Goal: Use online tool/utility: Utilize a website feature to perform a specific function

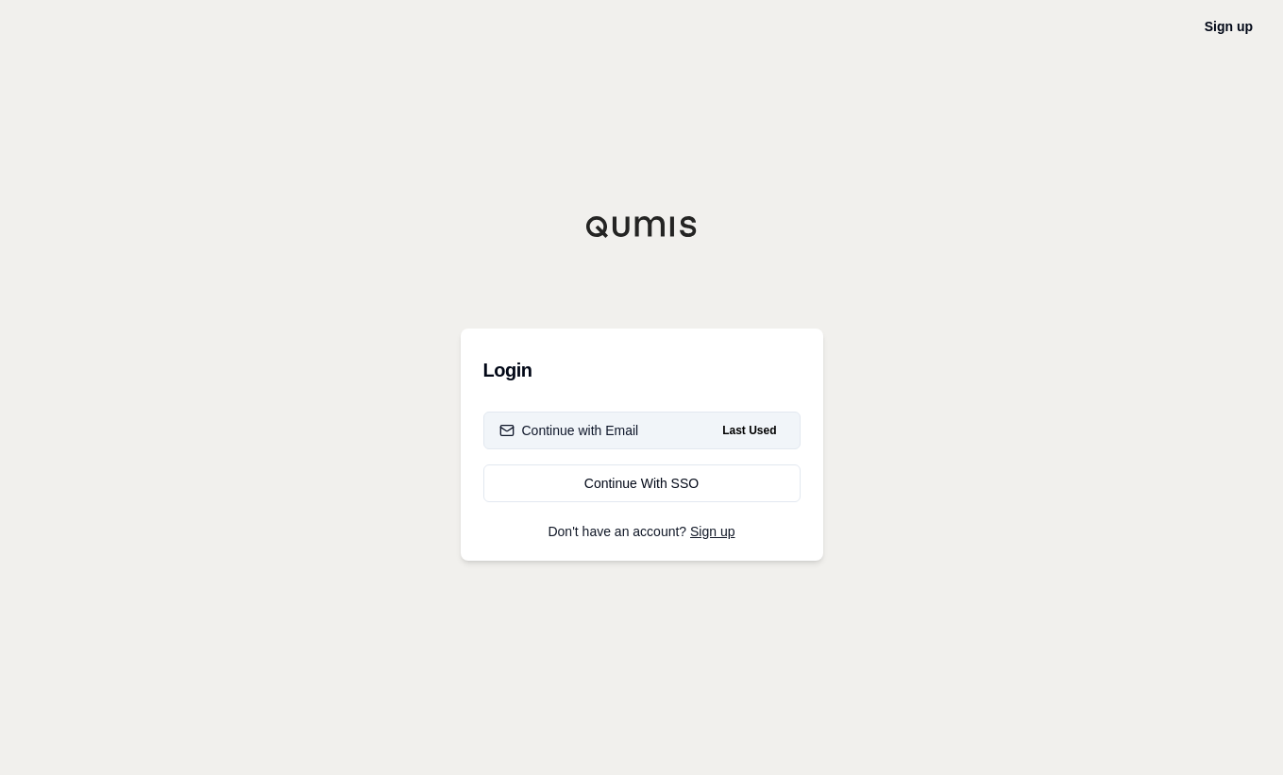
click at [579, 429] on div "Continue with Email" at bounding box center [570, 430] width 140 height 19
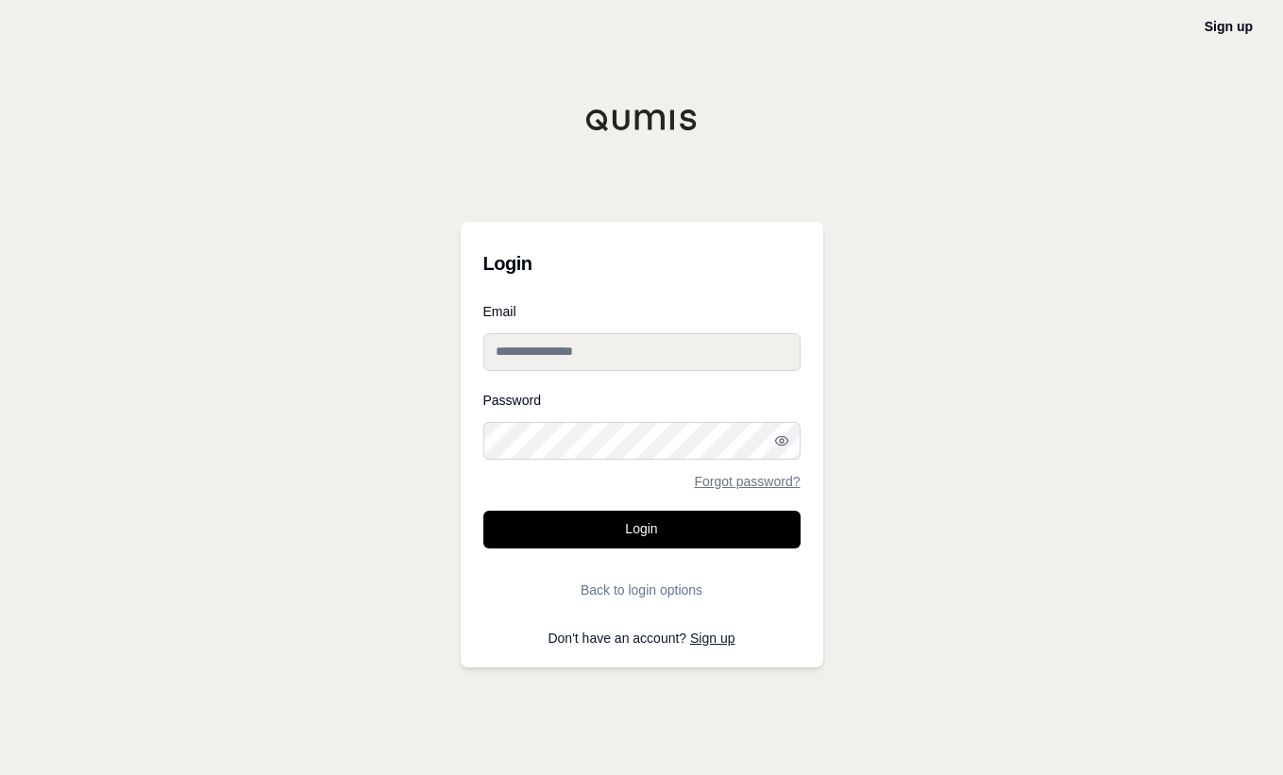
type input "**********"
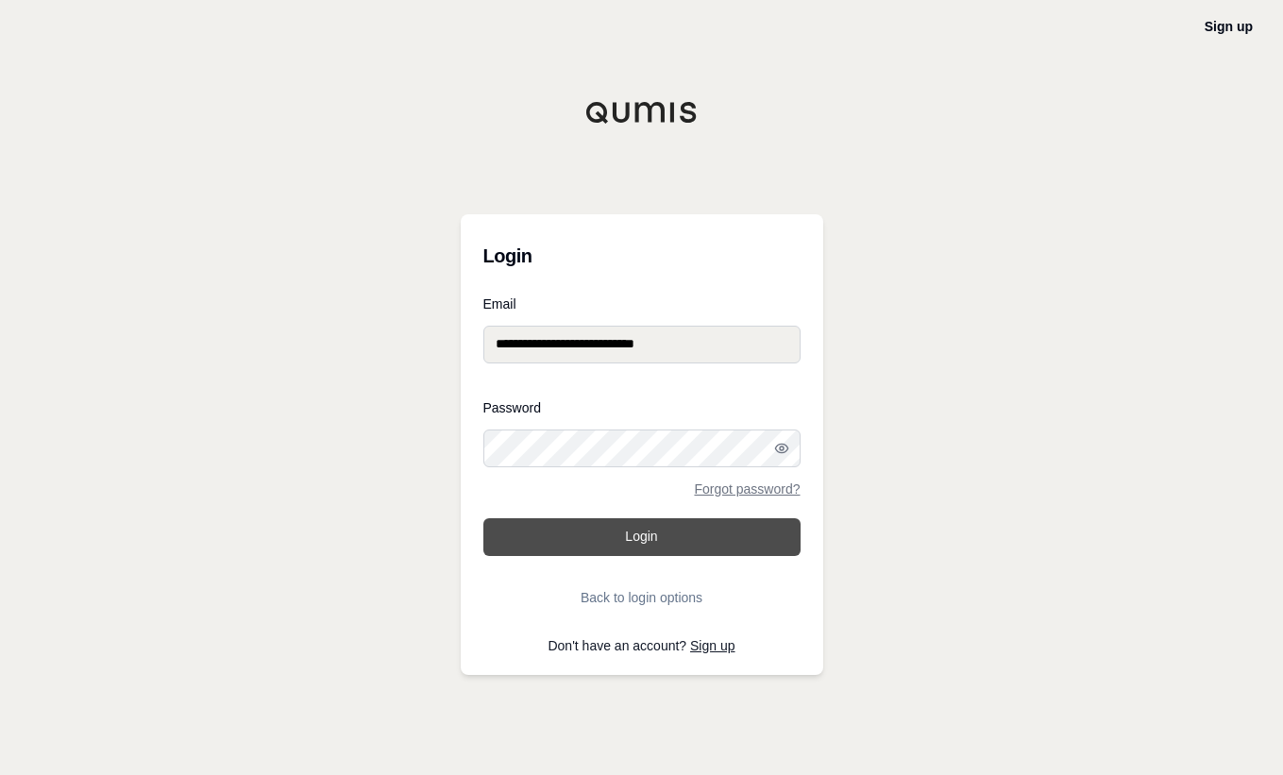
click at [602, 524] on button "Login" at bounding box center [641, 537] width 317 height 38
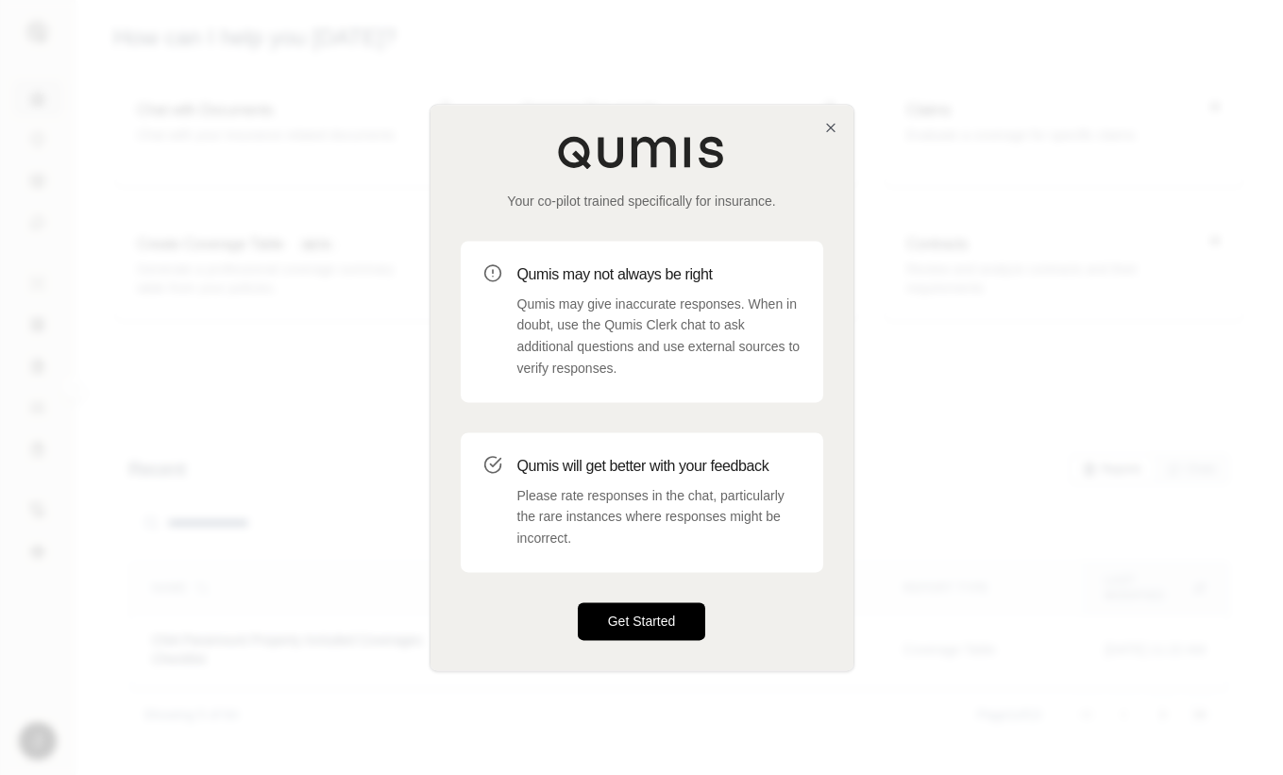
click at [643, 620] on button "Get Started" at bounding box center [642, 621] width 128 height 38
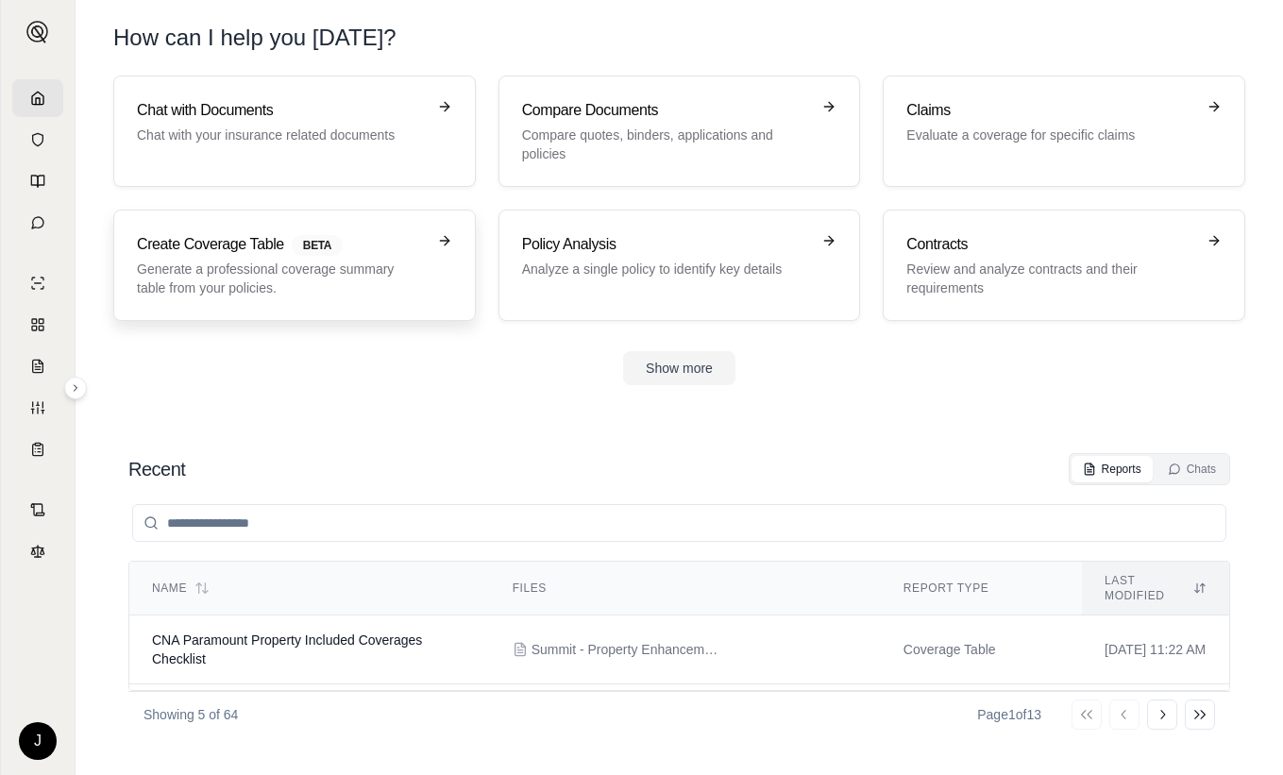
click at [226, 289] on p "Generate a professional coverage summary table from your policies." at bounding box center [281, 279] width 289 height 38
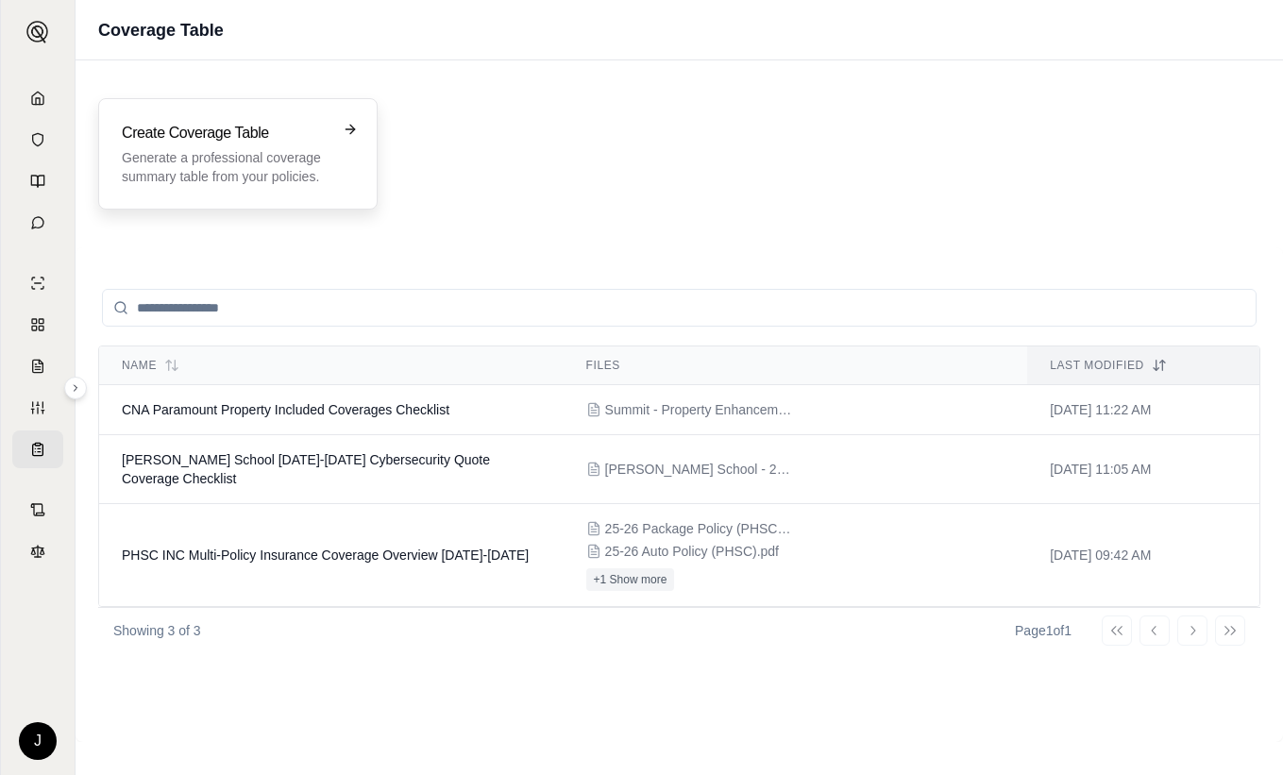
click at [242, 147] on div "Create Coverage Table Generate a professional coverage summary table from your …" at bounding box center [225, 154] width 206 height 64
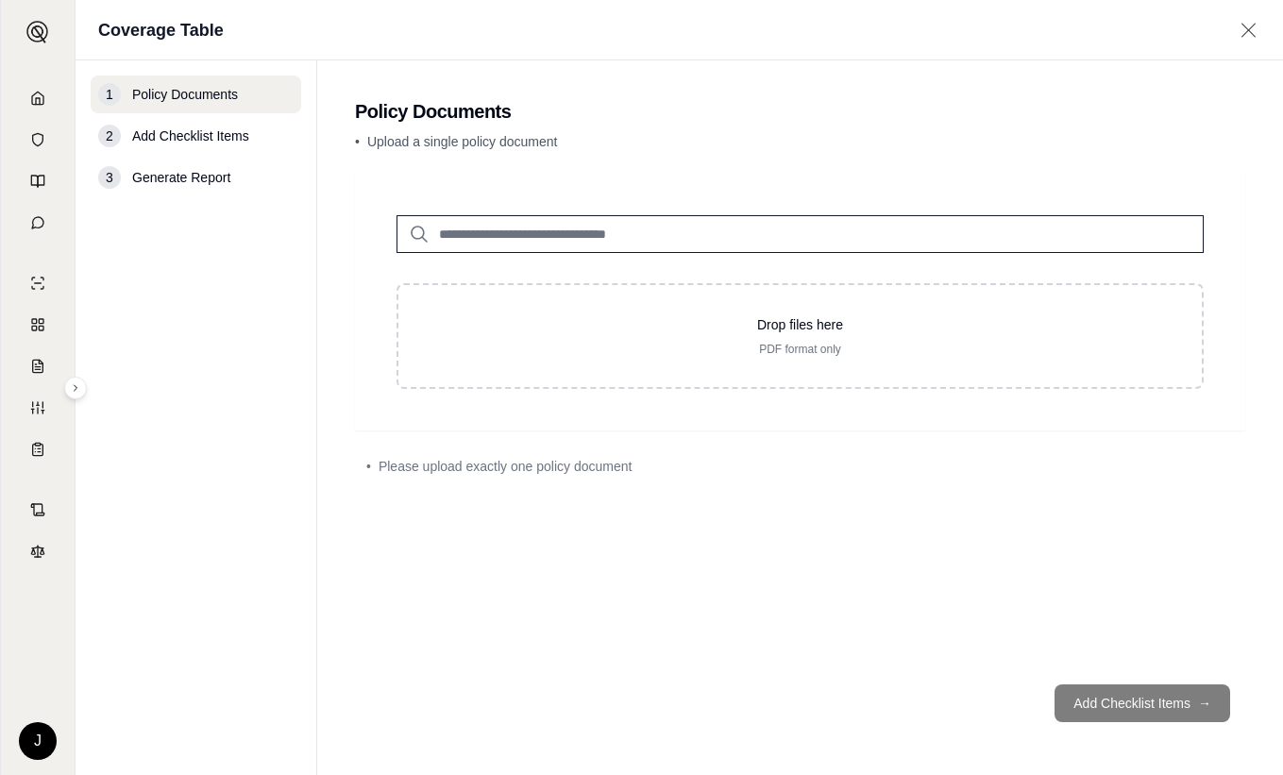
click at [187, 404] on nav "1 Policy Documents 2 Add Checklist Items 3 Generate Report" at bounding box center [197, 417] width 242 height 715
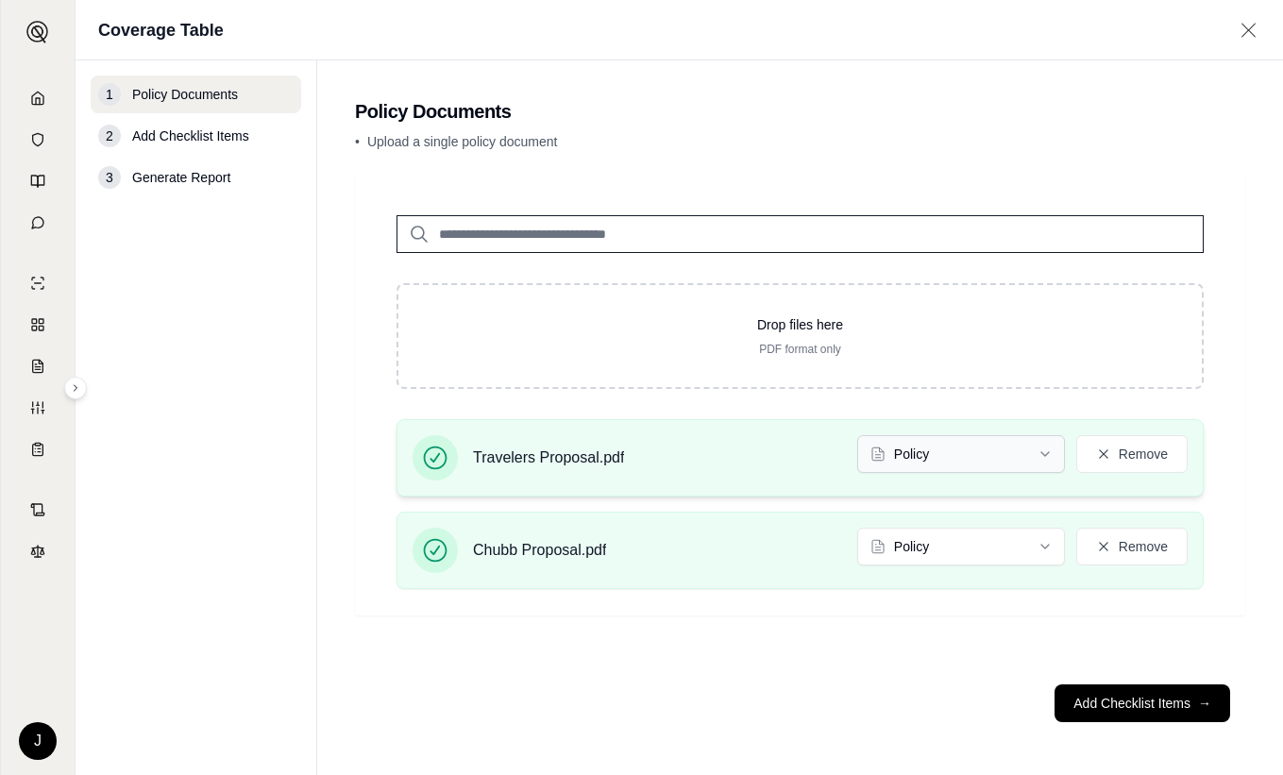
click at [996, 449] on html "J Coverage Table 1 Policy Documents 2 Add Checklist Items 3 Generate Report Pol…" at bounding box center [641, 387] width 1283 height 775
click at [933, 552] on html "Document type updated successfully J Coverage Table 1 Policy Documents 2 Add Ch…" at bounding box center [641, 387] width 1283 height 775
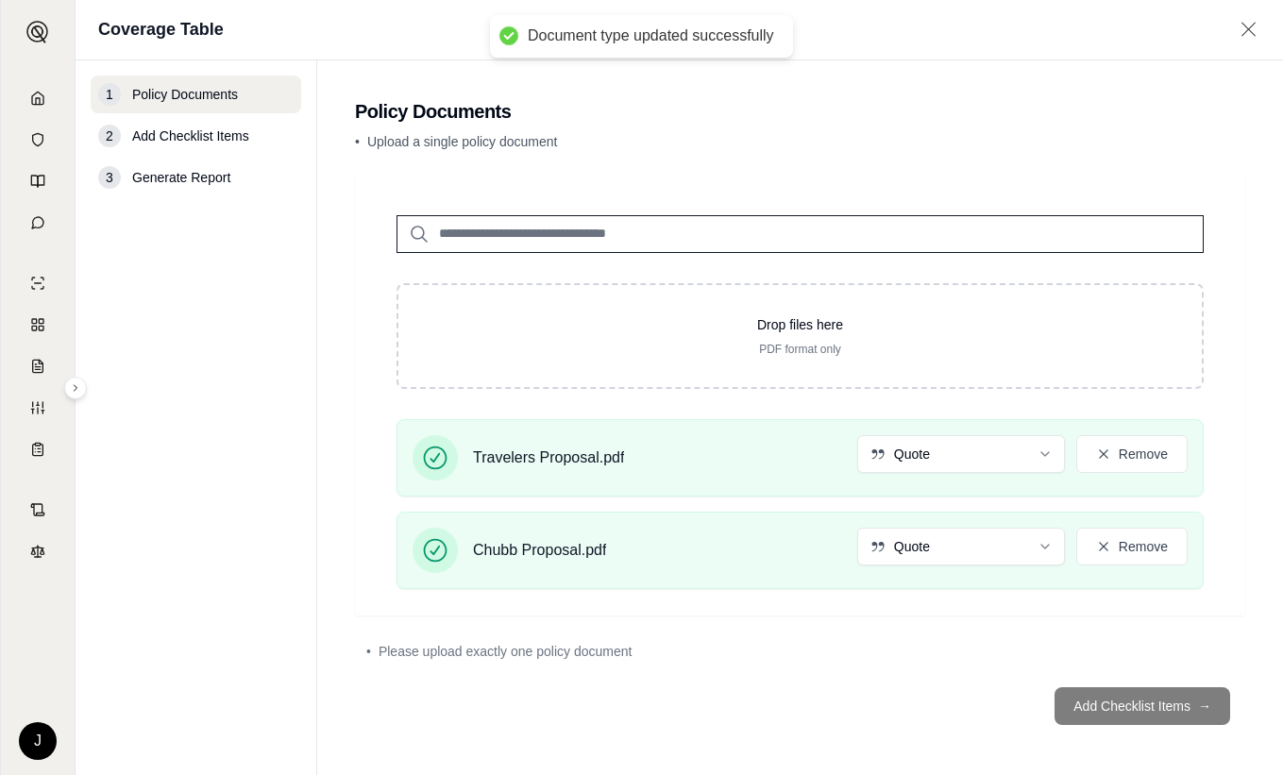
click at [1127, 702] on footer "Add Checklist Items →" at bounding box center [800, 706] width 890 height 68
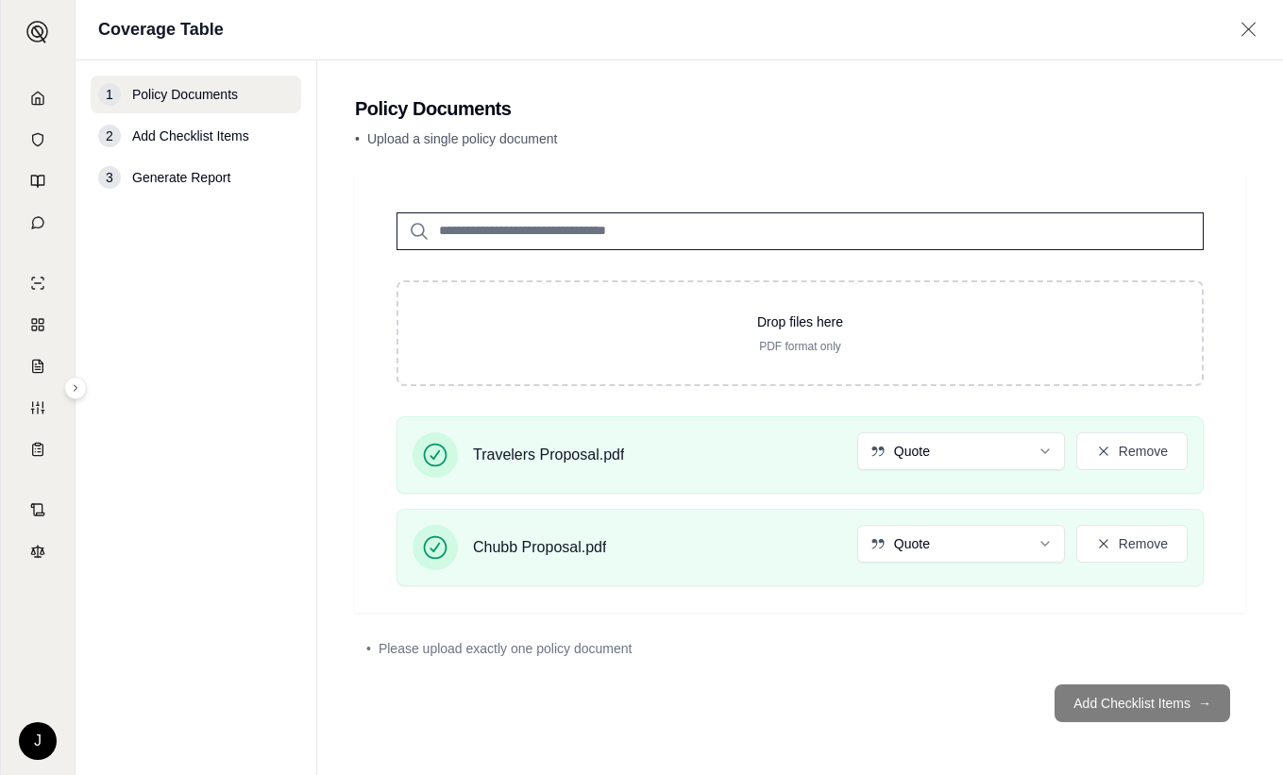
click at [1228, 462] on div "Drop files here PDF format only Travelers Proposal.pdf Quote Remove Chubb Propo…" at bounding box center [800, 392] width 890 height 442
click at [1096, 546] on icon at bounding box center [1103, 543] width 15 height 15
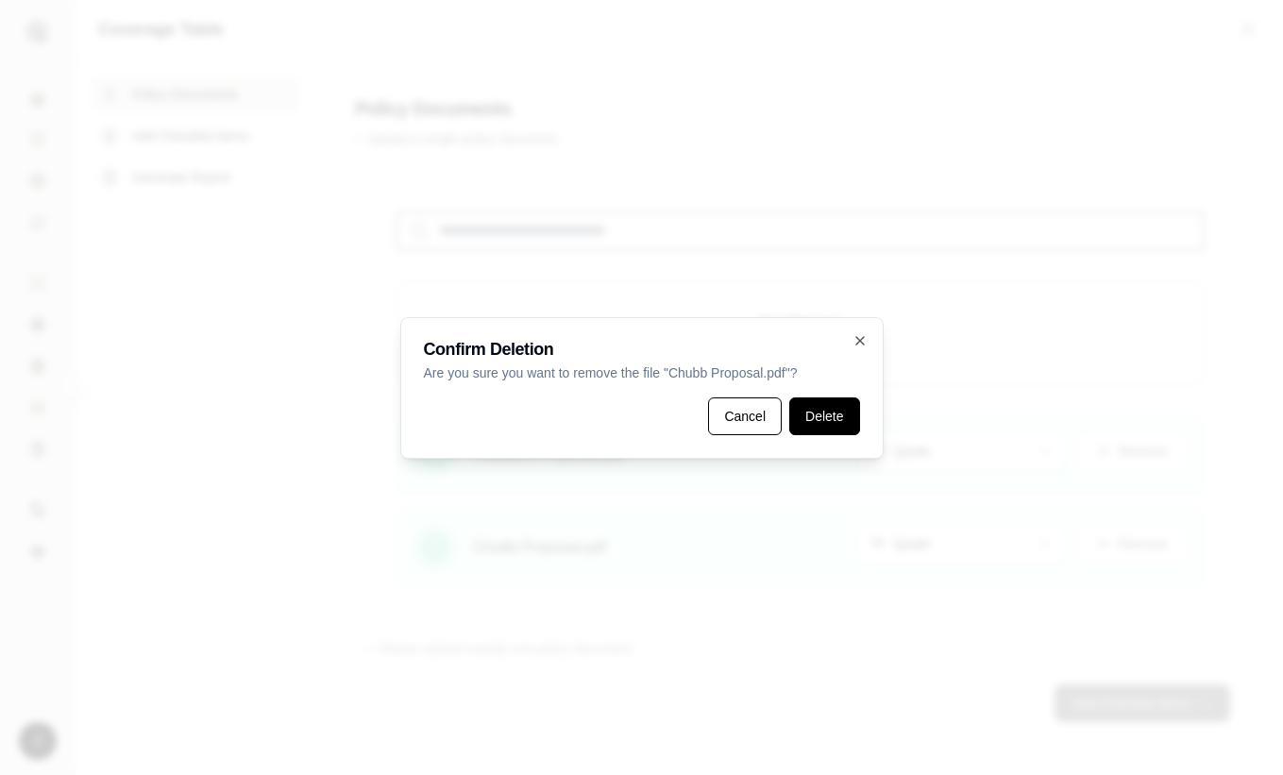
click at [807, 424] on button "Delete" at bounding box center [824, 417] width 70 height 38
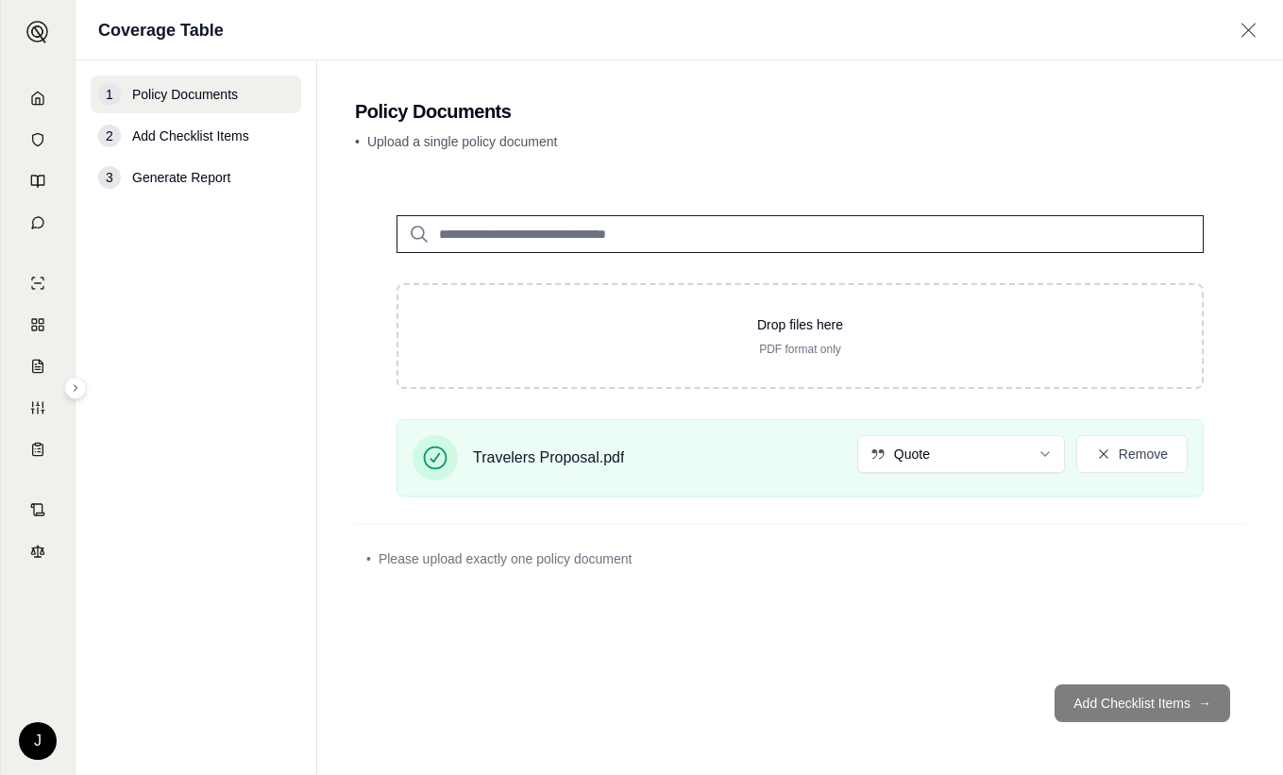
click at [1116, 587] on div "Drop files here PDF format only Travelers Proposal.pdf Quote Remove • Please up…" at bounding box center [800, 422] width 890 height 496
click at [1052, 615] on div "Drop files here PDF format only Travelers Proposal.pdf Quote Remove • Please up…" at bounding box center [800, 422] width 890 height 496
click at [934, 454] on html "J Coverage Table 1 Policy Documents 2 Add Checklist Items 3 Generate Report Pol…" at bounding box center [641, 387] width 1283 height 775
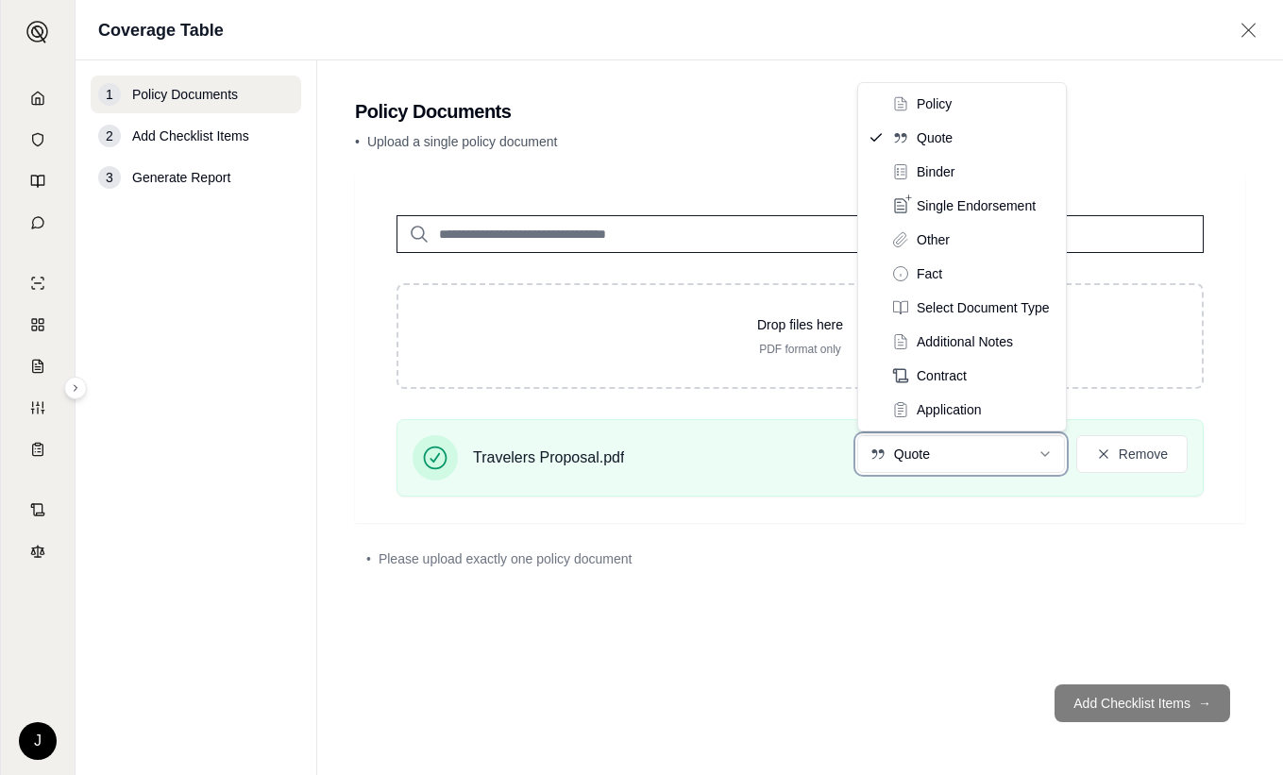
click at [932, 454] on html "J Coverage Table 1 Policy Documents 2 Add Checklist Items 3 Generate Report Pol…" at bounding box center [641, 387] width 1283 height 775
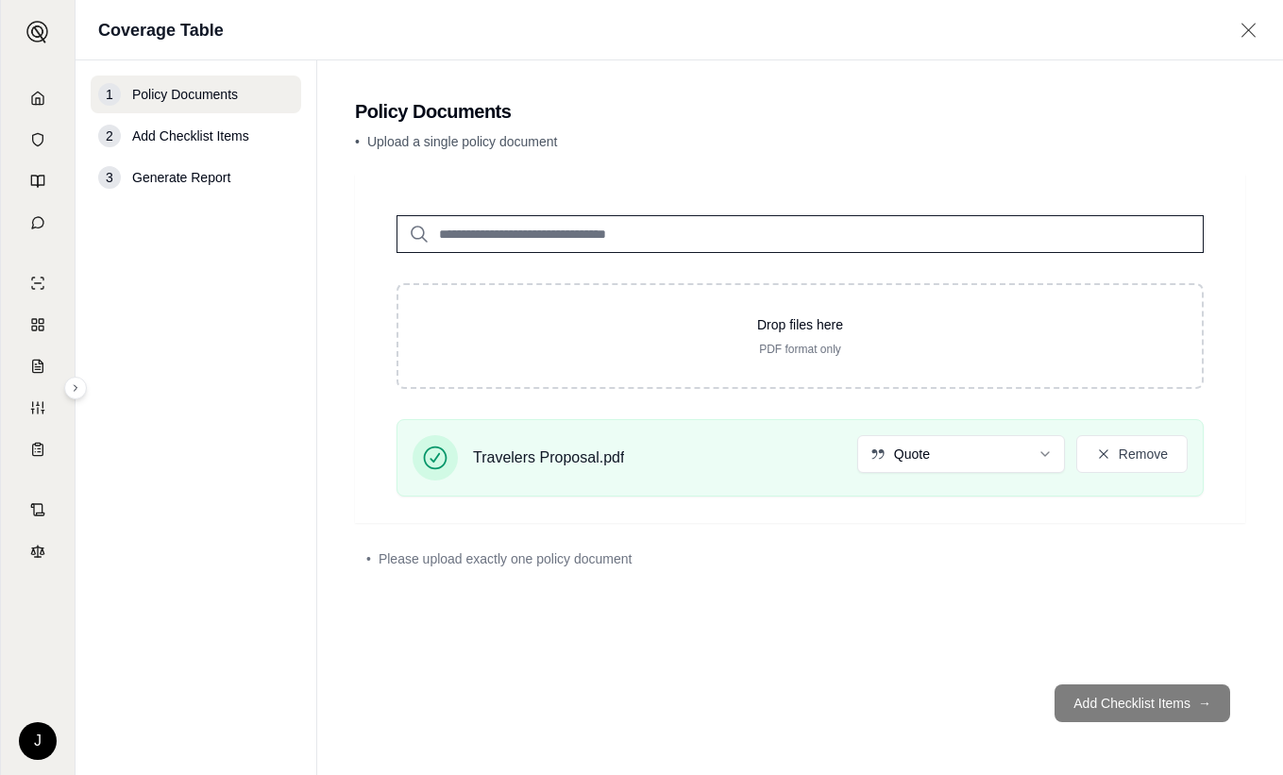
click at [897, 621] on div "Drop files here PDF format only Travelers Proposal.pdf Quote Remove • Please up…" at bounding box center [800, 422] width 890 height 496
click at [174, 88] on span "Policy Documents" at bounding box center [185, 94] width 106 height 19
click at [1243, 27] on icon at bounding box center [1249, 30] width 24 height 19
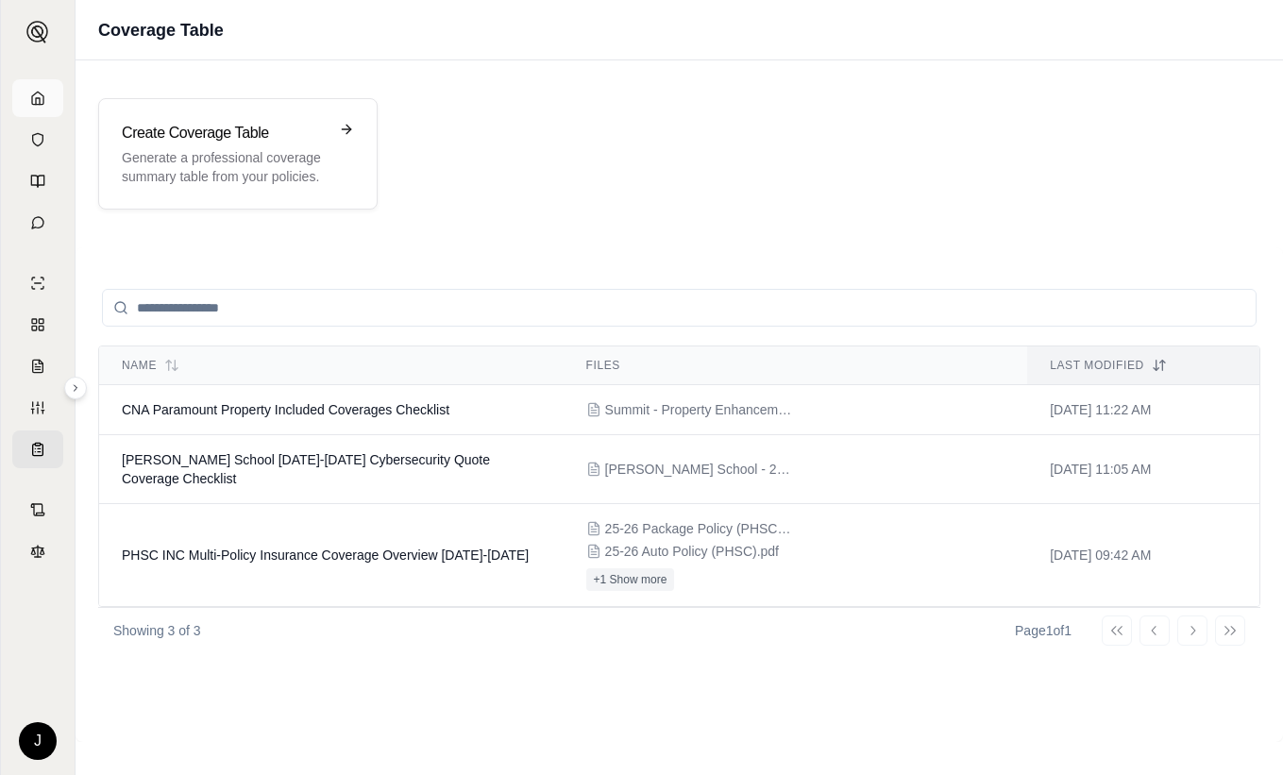
click at [52, 97] on link at bounding box center [37, 98] width 51 height 38
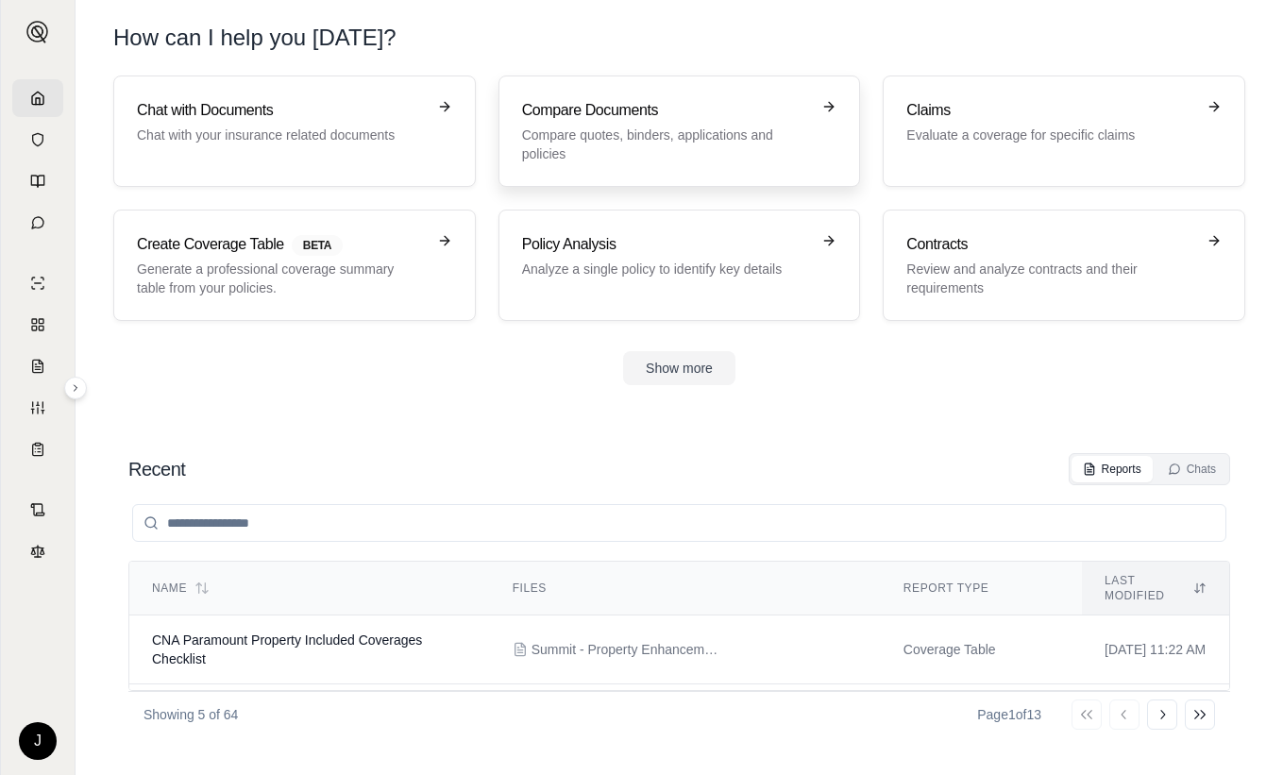
click at [665, 105] on h3 "Compare Documents" at bounding box center [666, 110] width 289 height 23
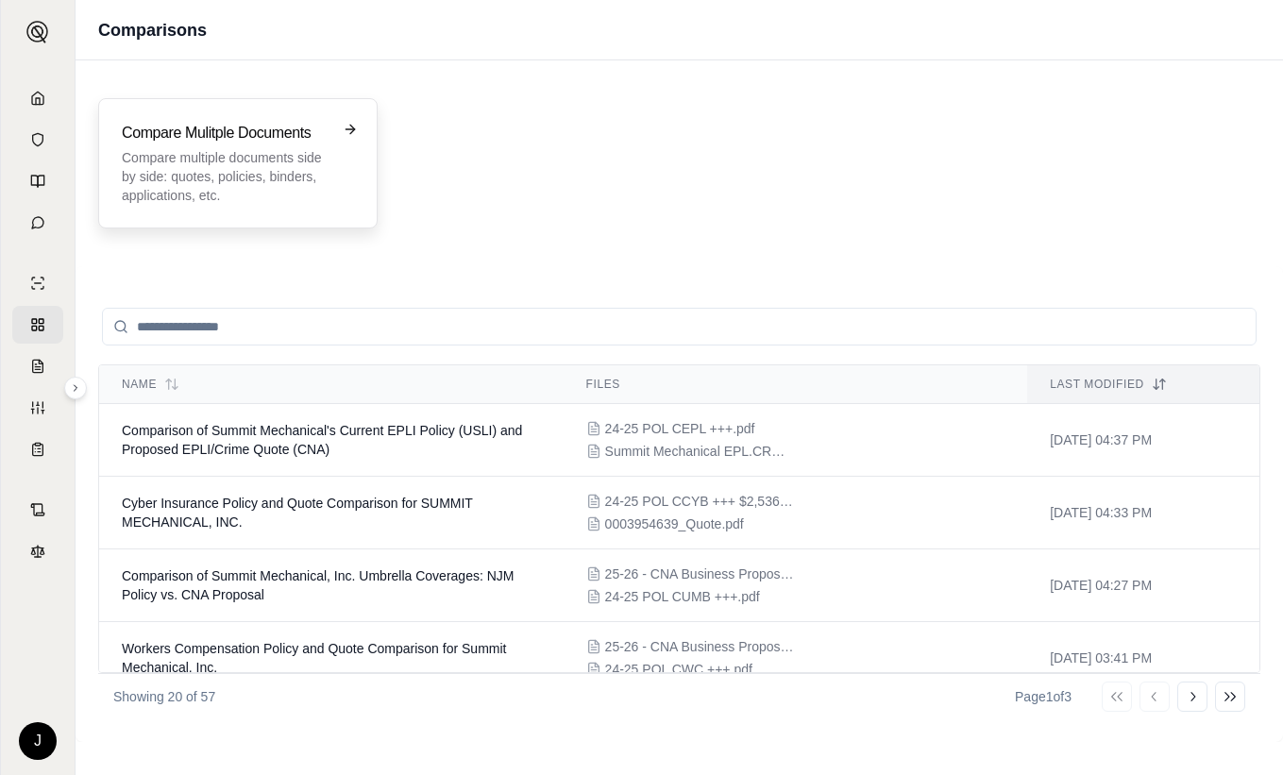
click at [279, 163] on p "Compare multiple documents side by side: quotes, policies, binders, application…" at bounding box center [225, 176] width 206 height 57
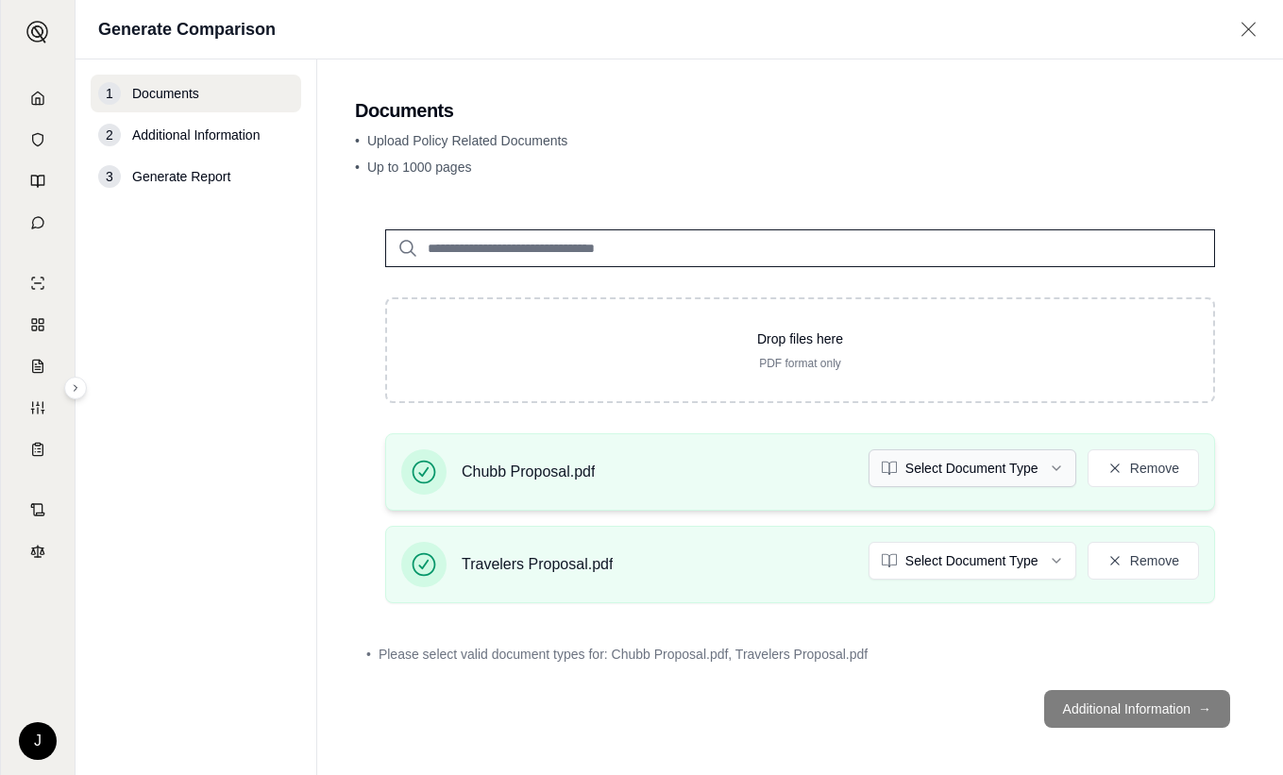
click at [1038, 465] on html "J Generate Comparison 1 Documents 2 Additional Information 3 Generate Report Do…" at bounding box center [641, 387] width 1283 height 775
click at [941, 562] on html "Document type updated successfully J Generate Comparison 1 Documents 2 Addition…" at bounding box center [641, 387] width 1283 height 775
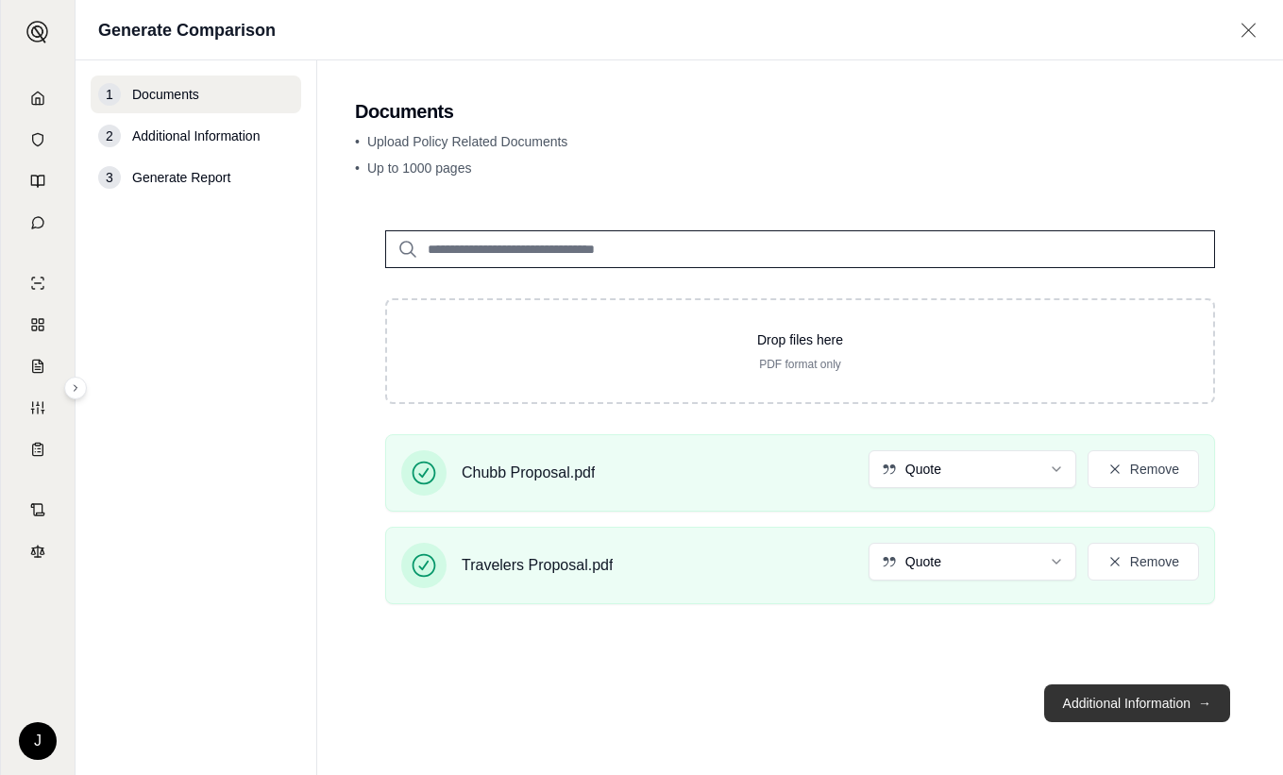
click at [1101, 700] on button "Additional Information →" at bounding box center [1137, 704] width 186 height 38
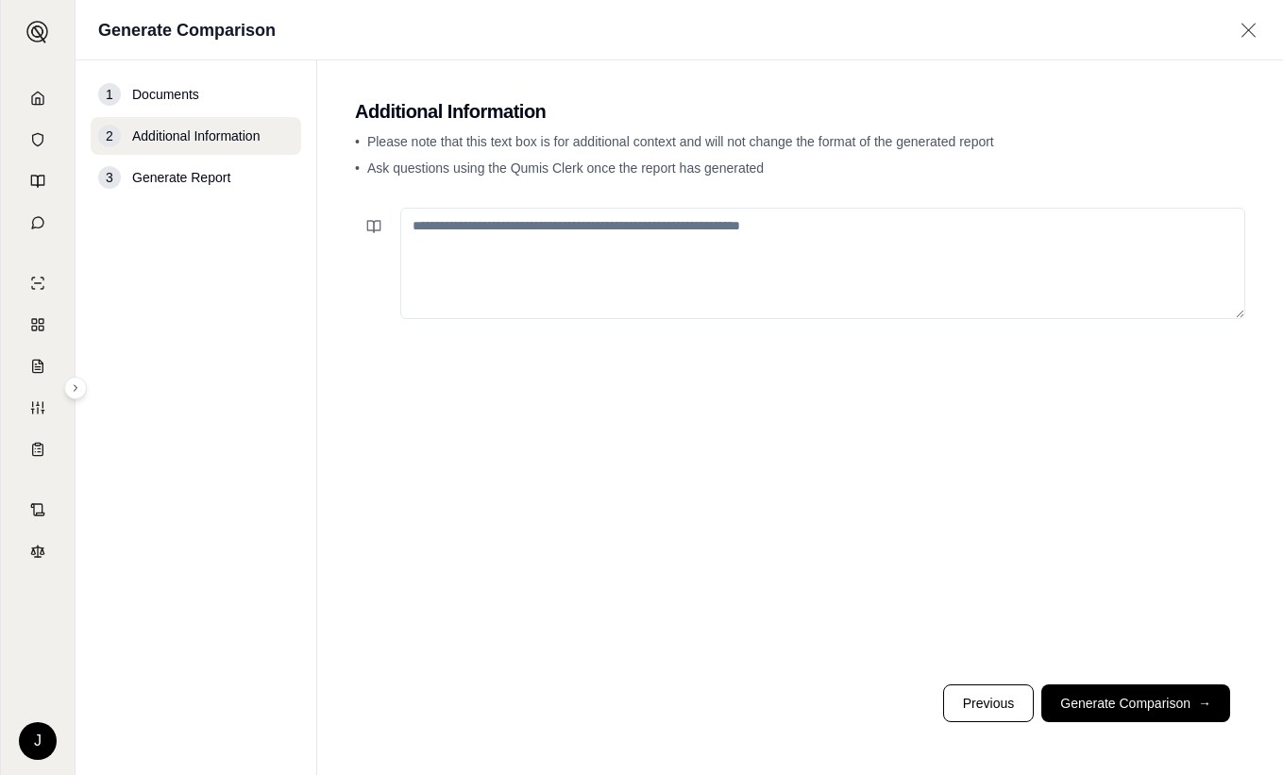
click at [476, 227] on textarea at bounding box center [822, 263] width 845 height 111
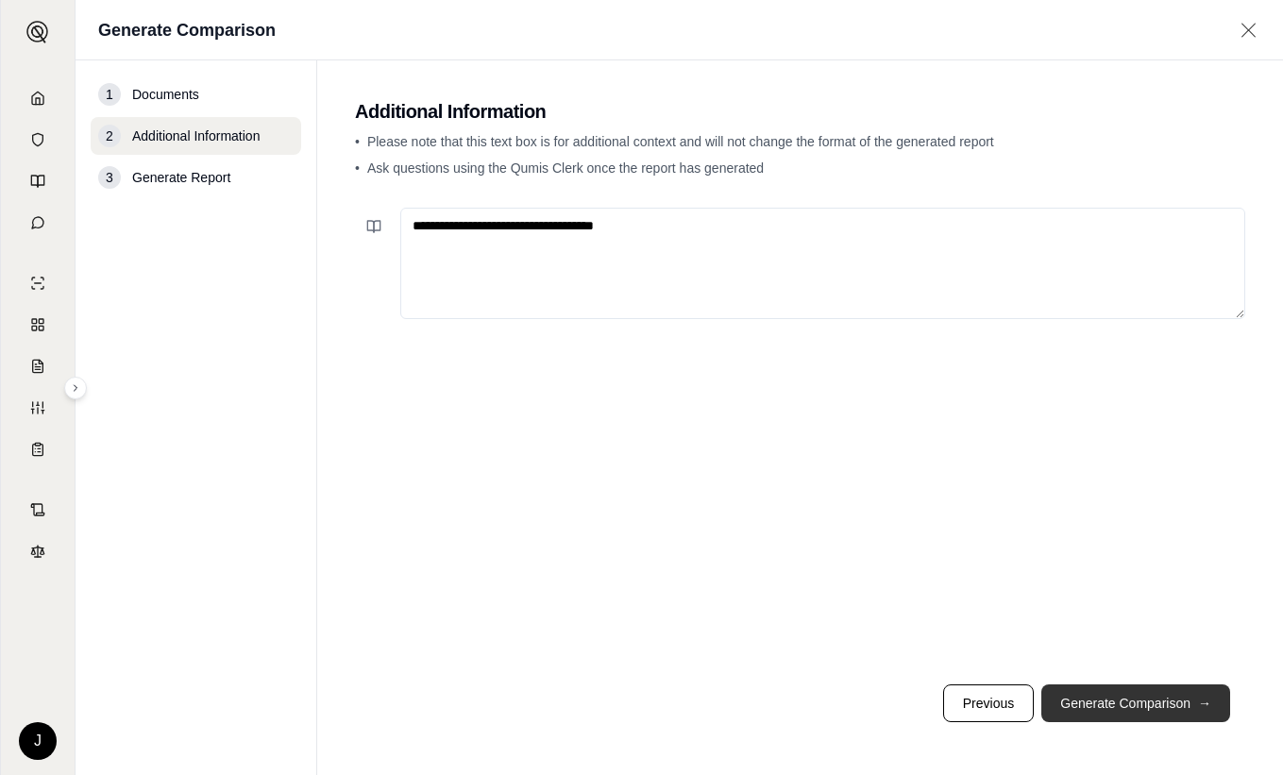
type textarea "**********"
click at [1186, 691] on button "Generate Comparison →" at bounding box center [1136, 704] width 189 height 38
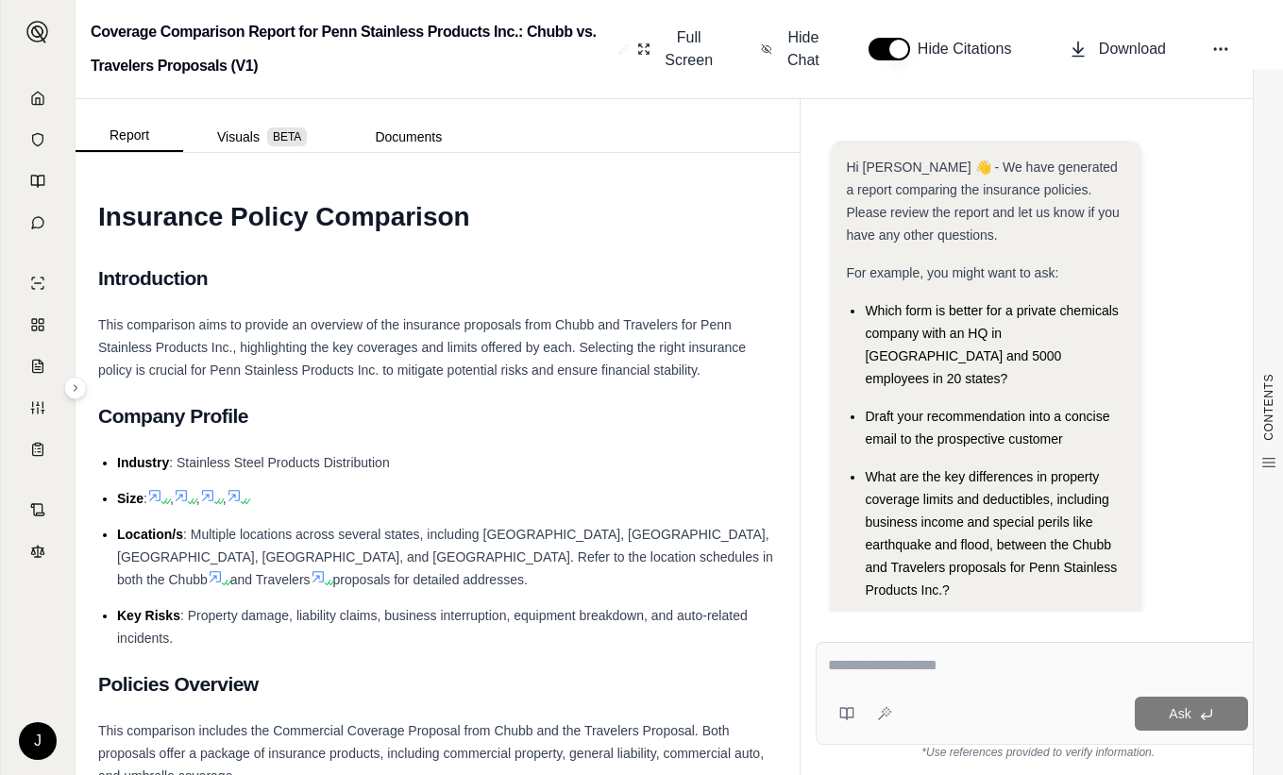
scroll to position [156, 0]
